Goal: Task Accomplishment & Management: Manage account settings

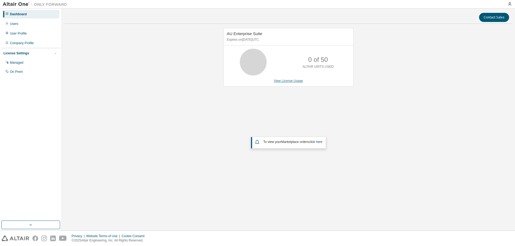
click at [289, 79] on link "View License Usage" at bounding box center [288, 81] width 29 height 4
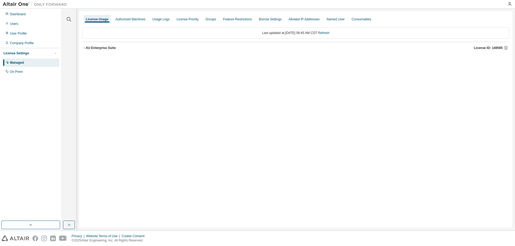
click at [86, 49] on div "AU Enterprise Suite" at bounding box center [101, 48] width 30 height 4
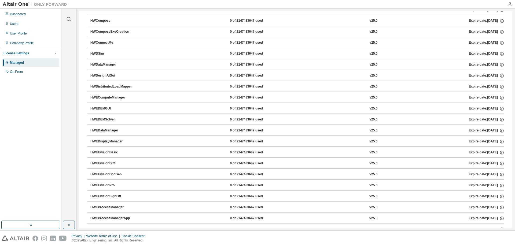
scroll to position [3005, 0]
click at [499, 119] on icon "button" at bounding box center [501, 119] width 5 height 5
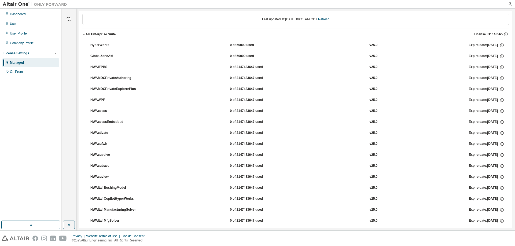
scroll to position [0, 0]
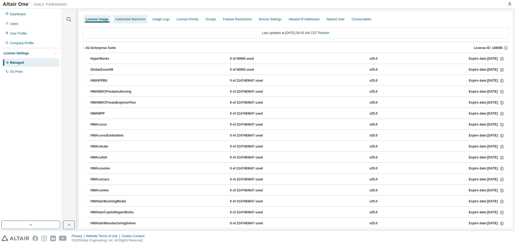
click at [122, 19] on div "Authorized Machines" at bounding box center [130, 19] width 30 height 4
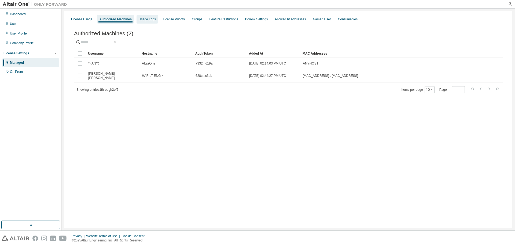
click at [148, 23] on div "Usage Logs" at bounding box center [146, 19] width 21 height 9
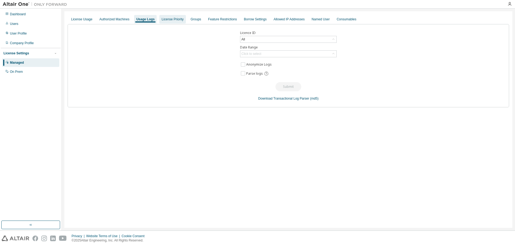
click at [165, 21] on div "License Priority" at bounding box center [172, 19] width 22 height 4
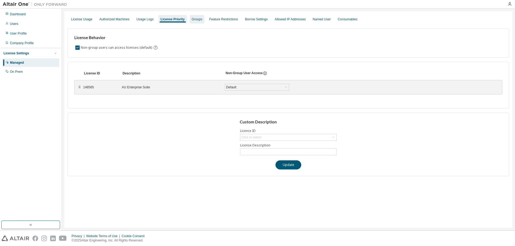
click at [192, 21] on div "Groups" at bounding box center [197, 19] width 10 height 4
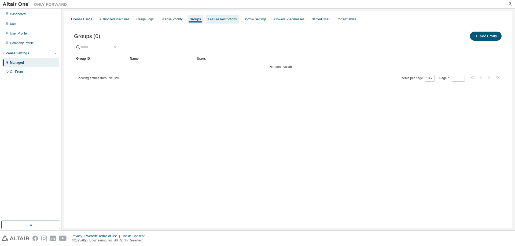
click at [214, 21] on div "Feature Restrictions" at bounding box center [222, 19] width 29 height 4
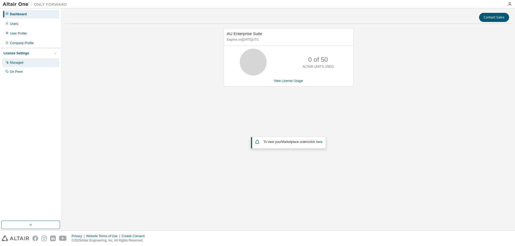
click at [26, 66] on div "Managed" at bounding box center [30, 62] width 57 height 9
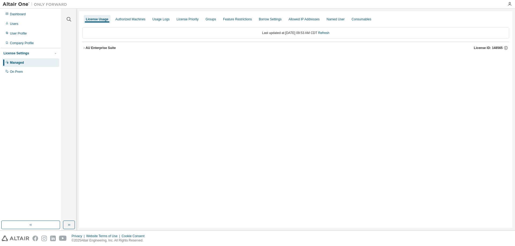
click at [87, 52] on button "AU Enterprise Suite License ID: 148565" at bounding box center [295, 48] width 426 height 12
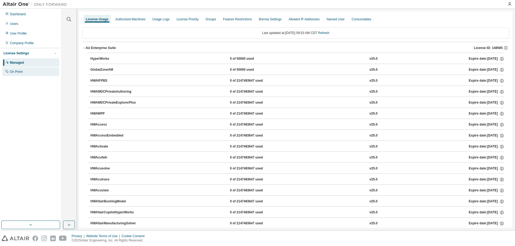
click at [29, 74] on div "On Prem" at bounding box center [30, 72] width 57 height 9
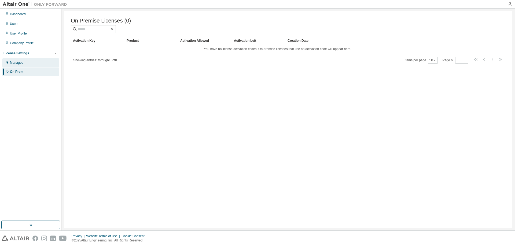
click at [34, 65] on div "Managed" at bounding box center [30, 62] width 57 height 9
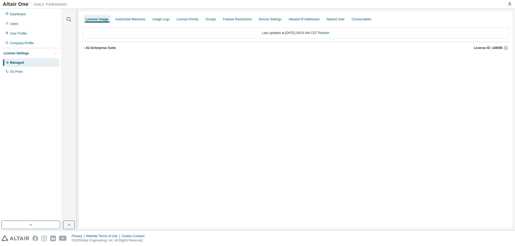
click at [104, 50] on div "AU Enterprise Suite License ID: 148565" at bounding box center [297, 48] width 423 height 5
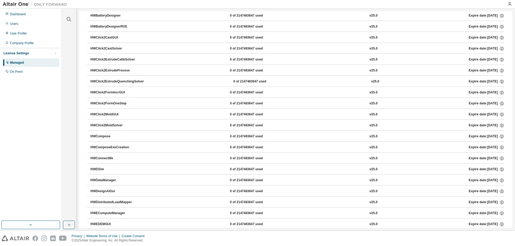
scroll to position [375, 0]
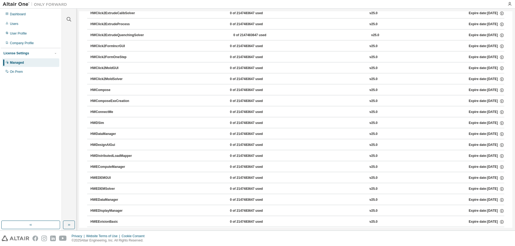
click at [114, 179] on div "HWEDEMGUI" at bounding box center [114, 178] width 48 height 5
click at [241, 177] on div "0 of 2147483647 used" at bounding box center [254, 178] width 48 height 5
click at [240, 178] on div "0 of 2147483647 used" at bounding box center [254, 178] width 48 height 5
click at [499, 177] on icon "button" at bounding box center [501, 178] width 5 height 5
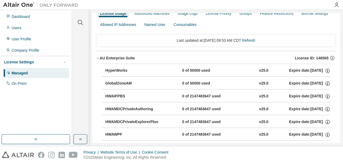
scroll to position [15, 0]
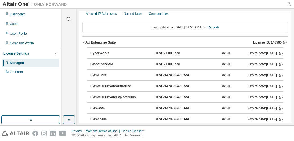
drag, startPoint x: 147, startPoint y: 74, endPoint x: 187, endPoint y: 75, distance: 39.1
click at [187, 75] on div "HWAIFPBS 0 of 2147483647 used v25.0 Expire date: [DATE]" at bounding box center [186, 75] width 193 height 5
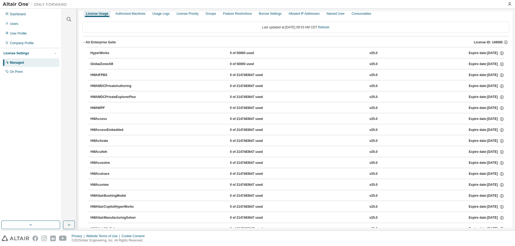
scroll to position [0, 0]
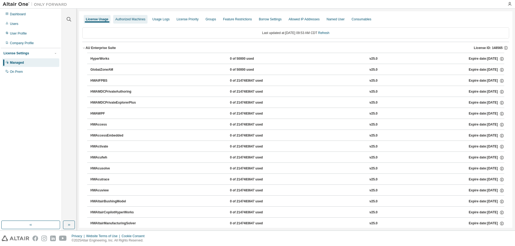
click at [126, 21] on div "Authorized Machines" at bounding box center [130, 19] width 30 height 4
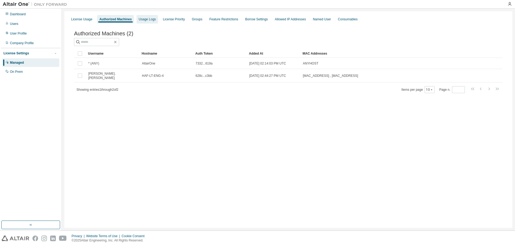
click at [152, 22] on div "Usage Logs" at bounding box center [146, 19] width 21 height 9
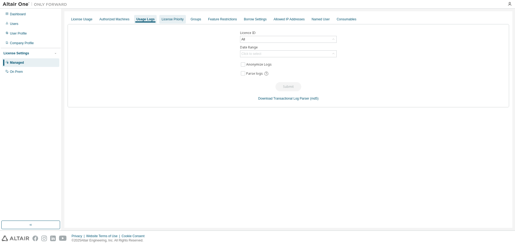
click at [176, 22] on div "License Priority" at bounding box center [172, 19] width 26 height 9
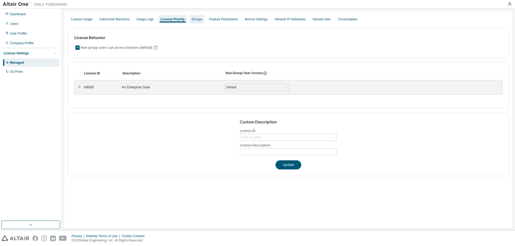
click at [194, 22] on div "Groups" at bounding box center [197, 19] width 15 height 9
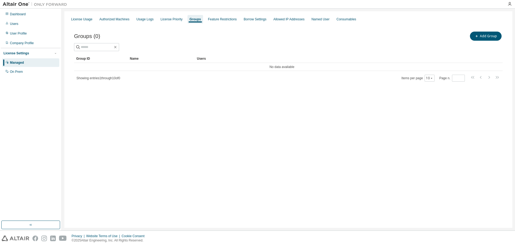
click at [182, 21] on div "License Usage Authorized Machines Usage Logs License Priority Groups Feature Re…" at bounding box center [288, 19] width 441 height 10
click at [176, 21] on div "License Priority" at bounding box center [172, 19] width 22 height 4
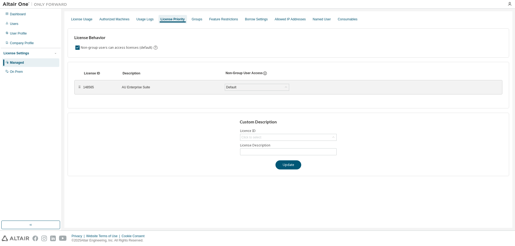
click at [127, 89] on div "AU Enterprise Suite" at bounding box center [170, 87] width 96 height 4
click at [80, 89] on div "⠿" at bounding box center [79, 87] width 3 height 4
click at [75, 16] on div "License Usage" at bounding box center [81, 19] width 25 height 9
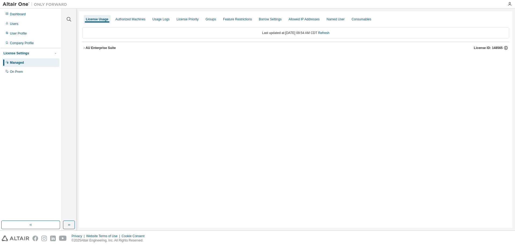
click at [505, 47] on icon "button" at bounding box center [505, 48] width 5 height 5
click at [500, 65] on icon at bounding box center [502, 66] width 5 height 5
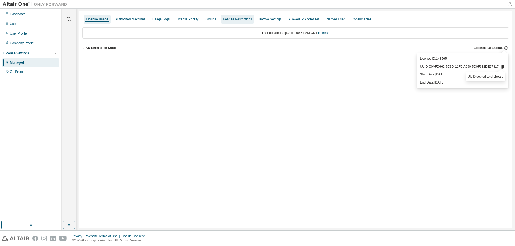
click at [226, 19] on div "Feature Restrictions" at bounding box center [237, 19] width 29 height 4
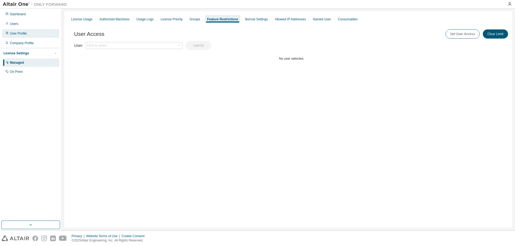
click at [16, 36] on div "User Profile" at bounding box center [30, 33] width 57 height 9
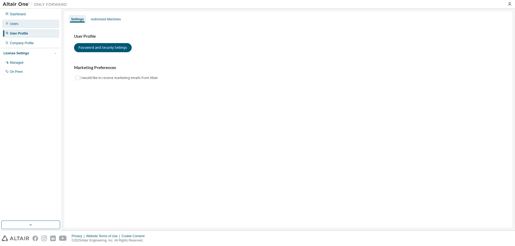
click at [30, 22] on div "Users" at bounding box center [30, 24] width 57 height 9
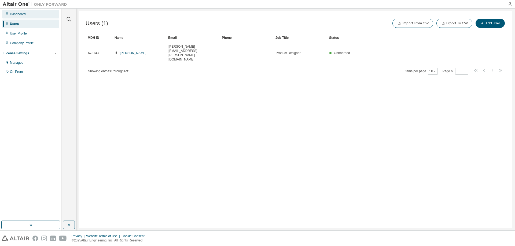
click at [30, 14] on div "Dashboard" at bounding box center [30, 14] width 57 height 9
